Goal: Navigation & Orientation: Find specific page/section

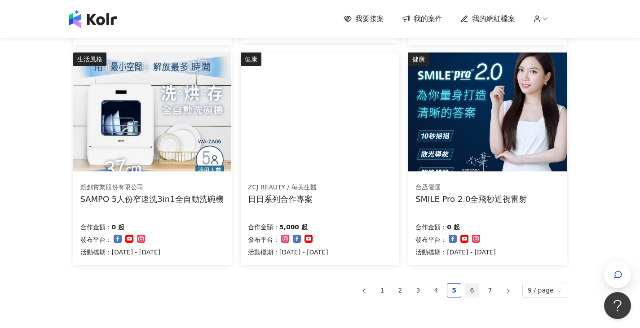
click at [476, 290] on link "6" at bounding box center [472, 290] width 13 height 13
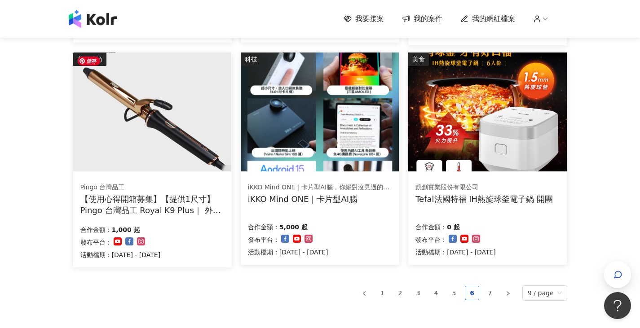
scroll to position [523, 0]
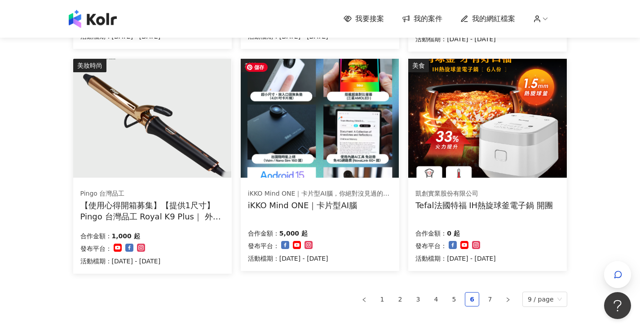
click at [321, 104] on img at bounding box center [320, 118] width 158 height 119
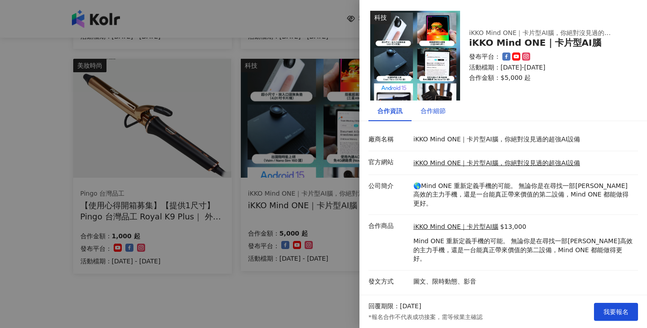
click at [435, 110] on div "合作細節" at bounding box center [433, 111] width 25 height 10
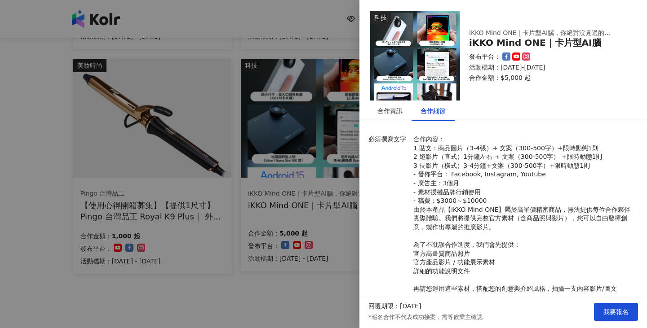
click at [304, 32] on div at bounding box center [323, 164] width 647 height 328
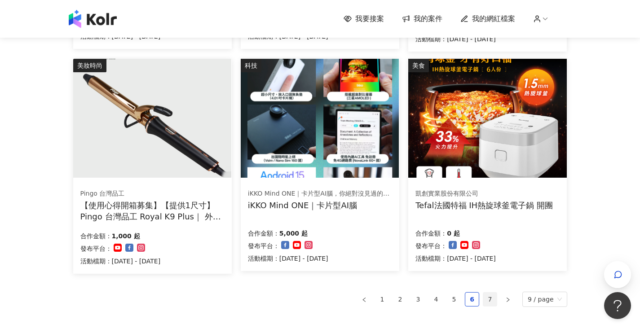
click at [493, 298] on link "7" at bounding box center [489, 299] width 13 height 13
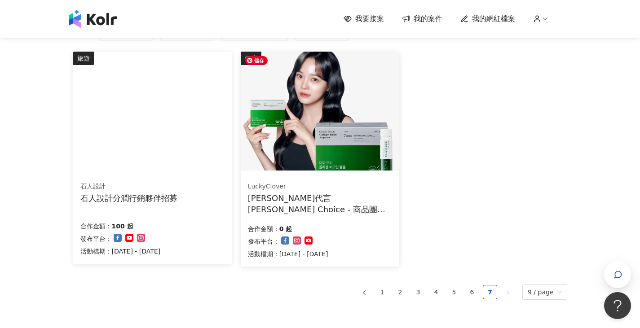
scroll to position [193, 0]
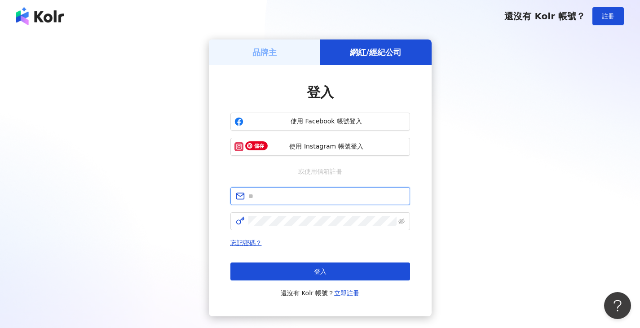
type input "**********"
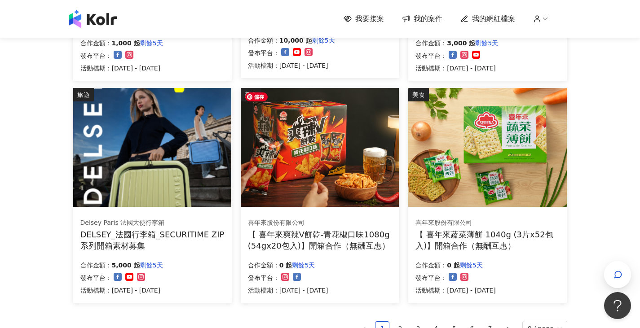
scroll to position [544, 0]
